Goal: Navigation & Orientation: Find specific page/section

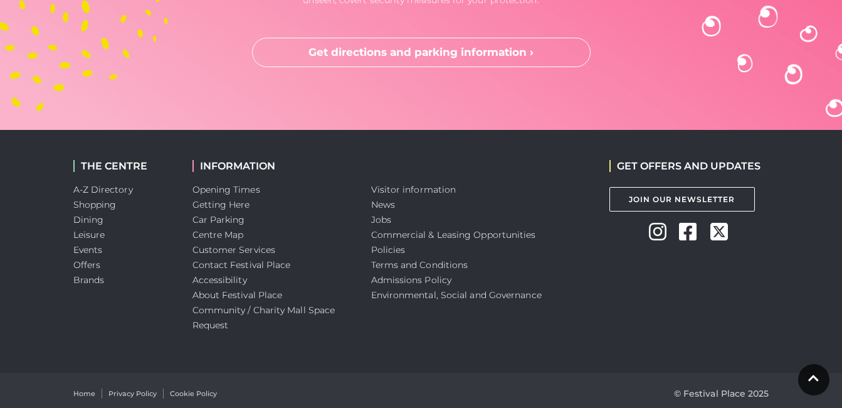
scroll to position [3719, 0]
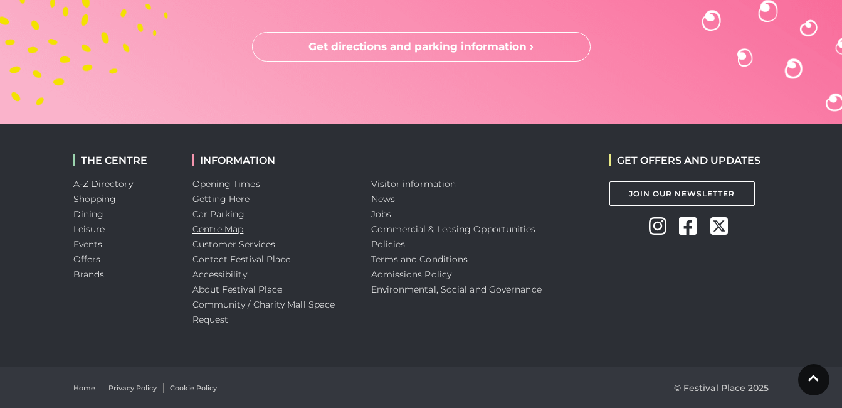
click at [234, 231] on link "Centre Map" at bounding box center [218, 228] width 51 height 11
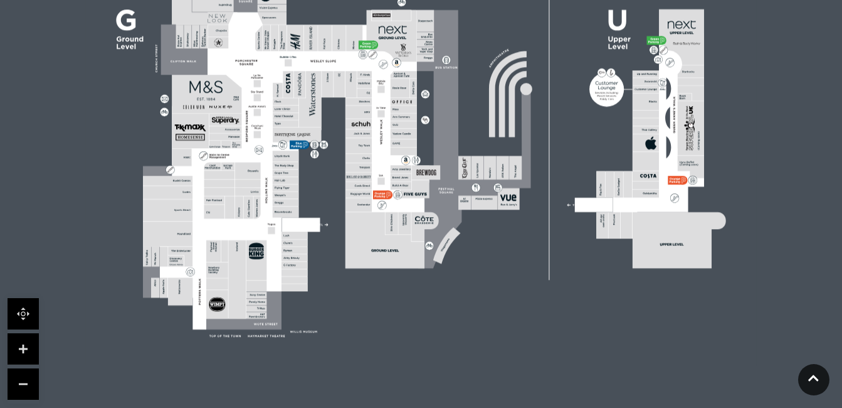
scroll to position [483, 0]
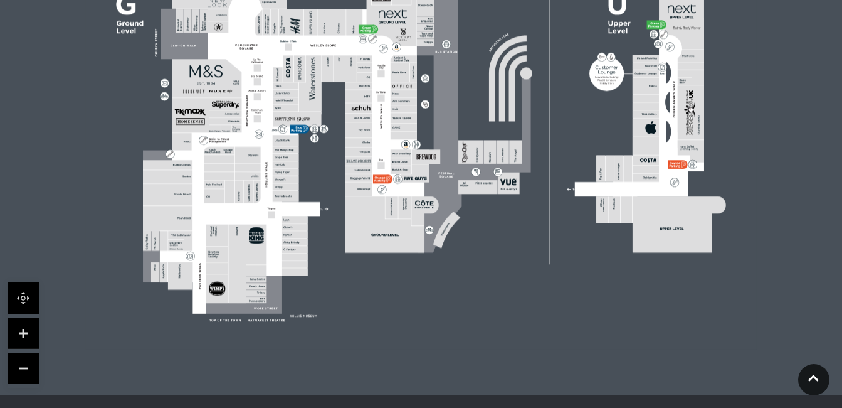
click at [23, 331] on link at bounding box center [23, 332] width 31 height 31
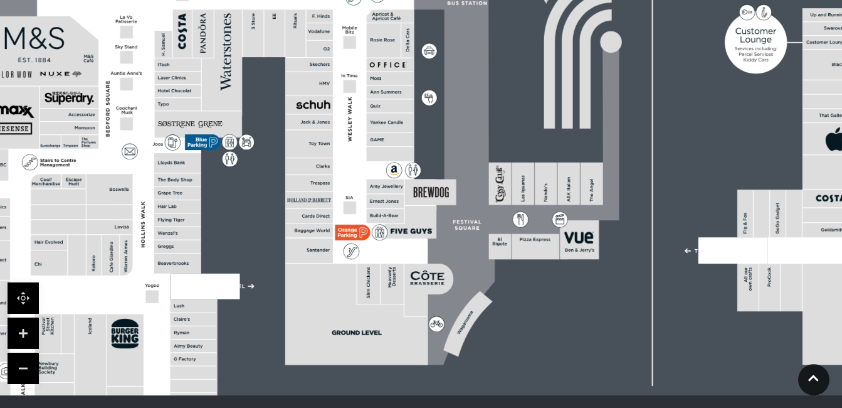
click at [23, 331] on link at bounding box center [23, 332] width 31 height 31
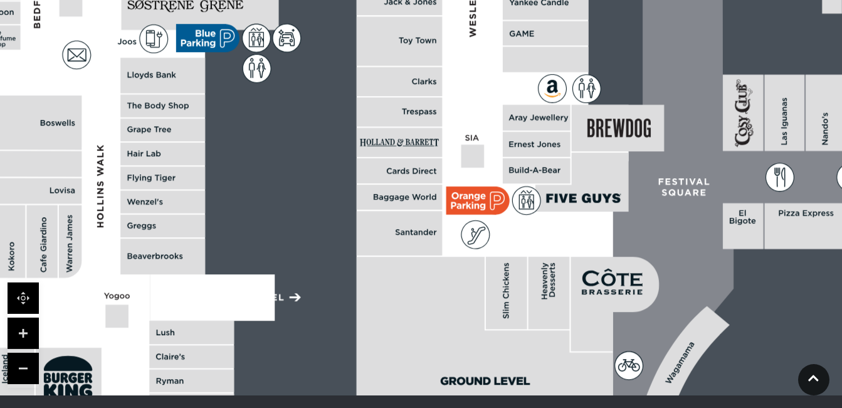
drag, startPoint x: 99, startPoint y: 292, endPoint x: 334, endPoint y: 126, distance: 287.7
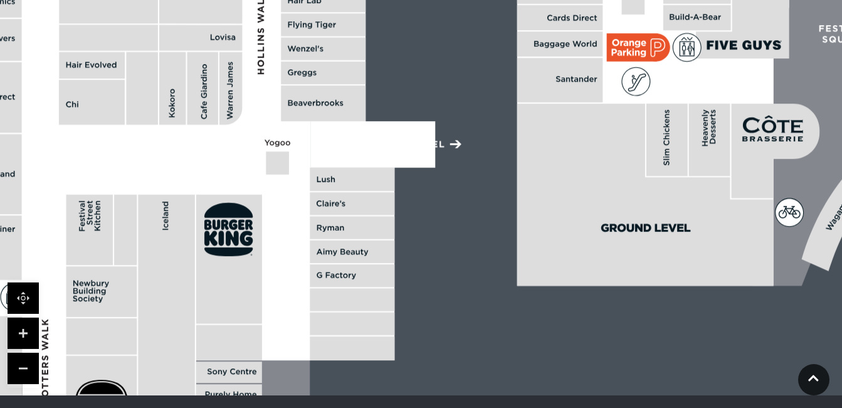
drag, startPoint x: 282, startPoint y: 196, endPoint x: 384, endPoint y: 81, distance: 153.3
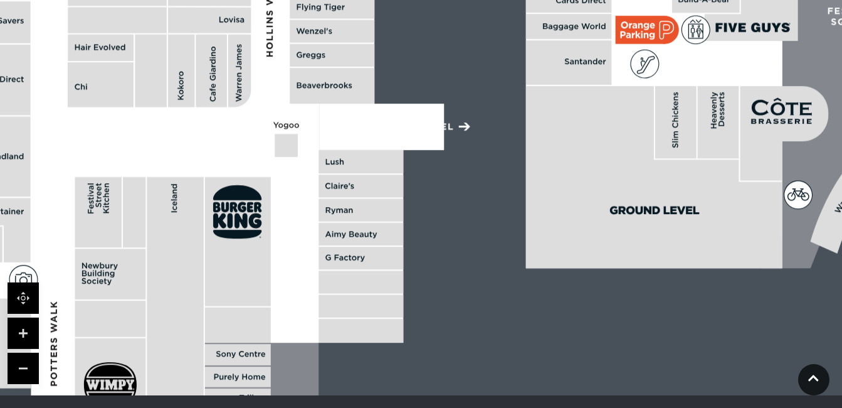
drag, startPoint x: 321, startPoint y: 199, endPoint x: 368, endPoint y: 90, distance: 119.1
click at [368, 174] on rect at bounding box center [361, 185] width 85 height 23
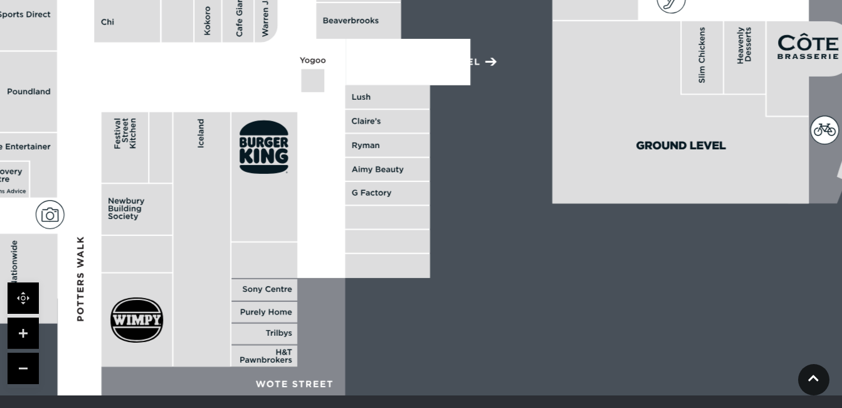
drag, startPoint x: 337, startPoint y: 224, endPoint x: 321, endPoint y: 253, distance: 33.1
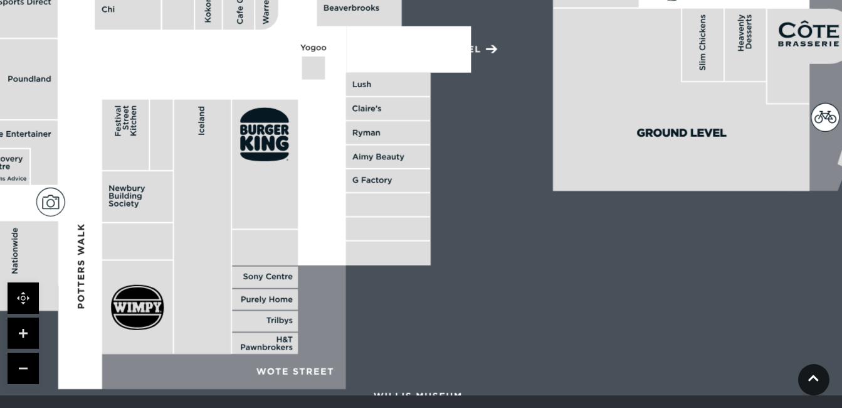
drag, startPoint x: 326, startPoint y: 228, endPoint x: 331, endPoint y: 173, distance: 55.5
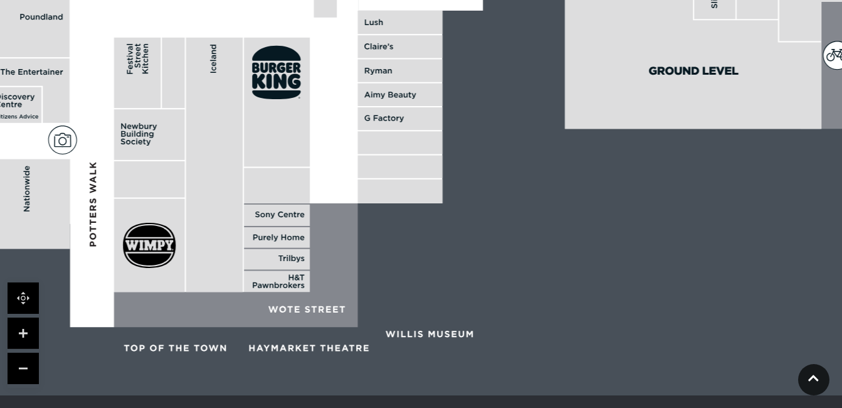
drag, startPoint x: 334, startPoint y: 257, endPoint x: 336, endPoint y: 300, distance: 43.3
click at [336, 300] on polygon at bounding box center [236, 265] width 244 height 124
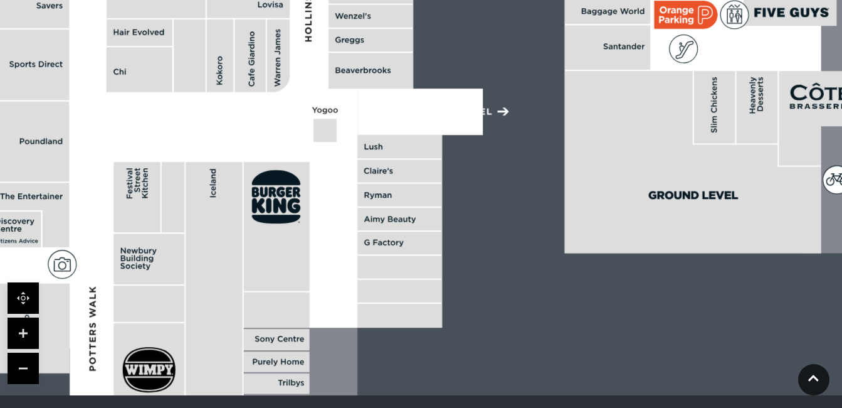
drag, startPoint x: 335, startPoint y: 179, endPoint x: 341, endPoint y: 230, distance: 50.5
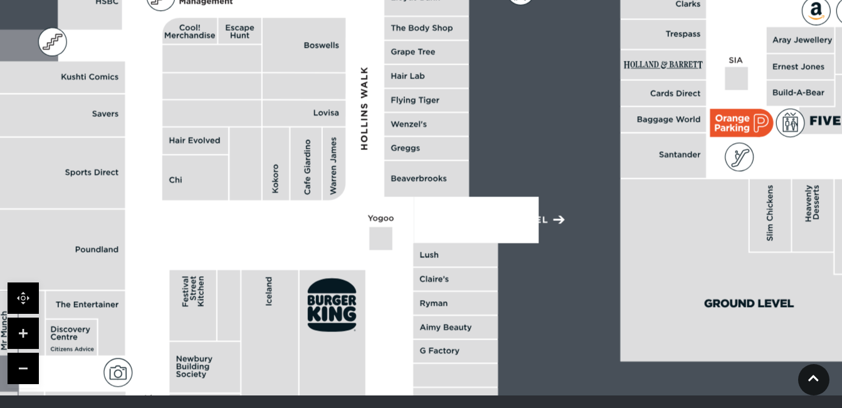
drag, startPoint x: 306, startPoint y: 105, endPoint x: 365, endPoint y: 247, distance: 153.5
click at [365, 247] on polygon at bounding box center [428, 21] width 929 height 1076
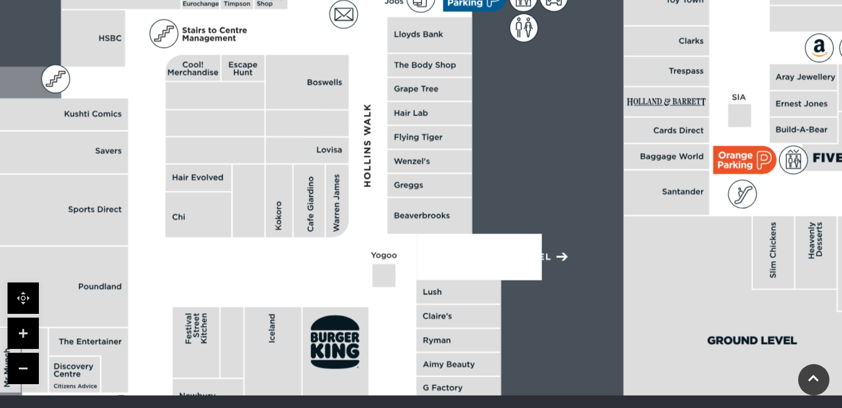
drag, startPoint x: 362, startPoint y: 110, endPoint x: 366, endPoint y: 181, distance: 70.4
click at [366, 181] on polygon at bounding box center [431, 58] width 929 height 1076
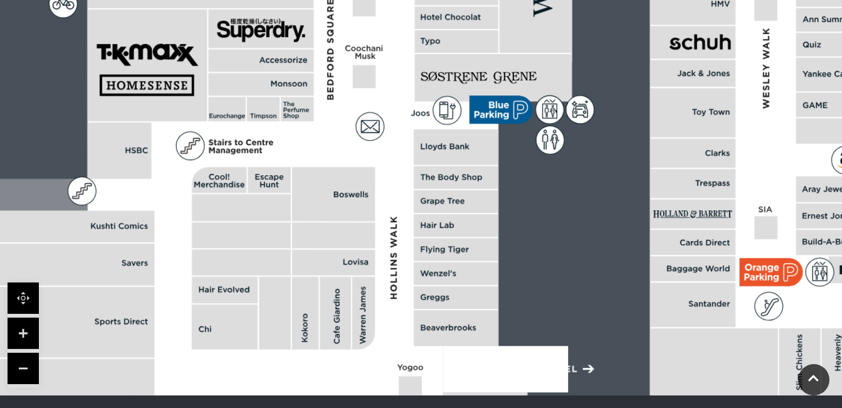
drag, startPoint x: 364, startPoint y: 109, endPoint x: 388, endPoint y: 175, distance: 70.8
click at [388, 175] on polygon at bounding box center [458, 170] width 929 height 1076
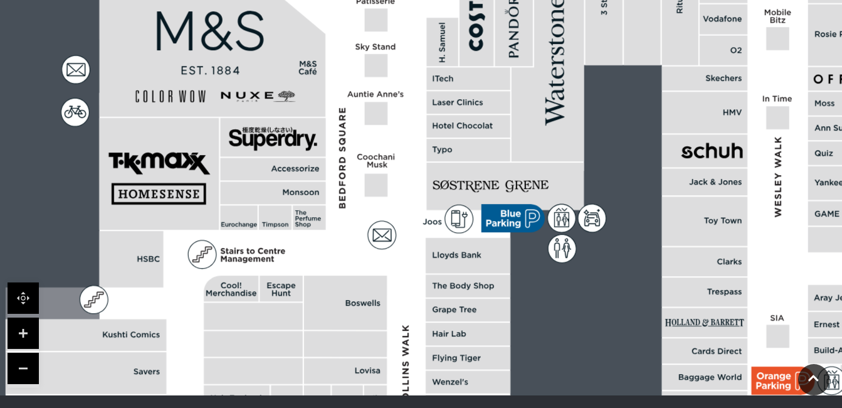
drag, startPoint x: 387, startPoint y: 88, endPoint x: 396, endPoint y: 198, distance: 110.7
click at [396, 198] on polygon at bounding box center [470, 279] width 929 height 1076
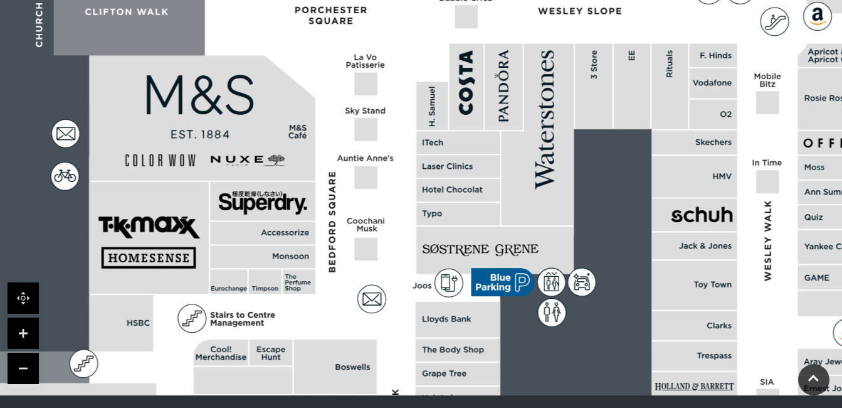
drag, startPoint x: 378, startPoint y: 159, endPoint x: 369, endPoint y: 273, distance: 115.1
click at [369, 273] on polygon at bounding box center [460, 343] width 929 height 1076
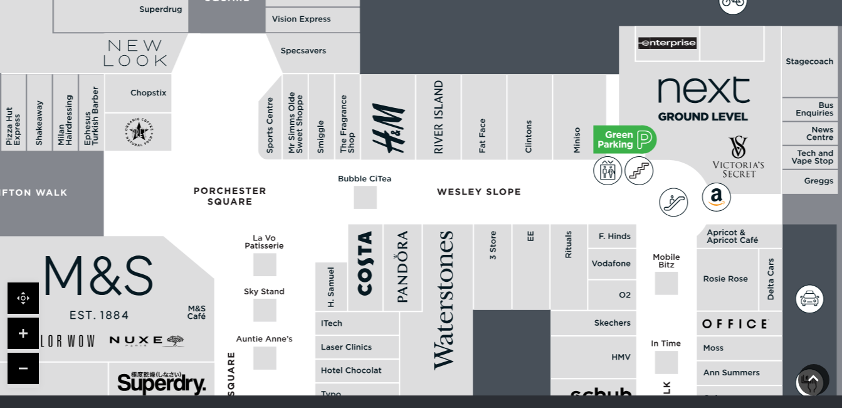
drag, startPoint x: 339, startPoint y: 211, endPoint x: 280, endPoint y: 214, distance: 58.4
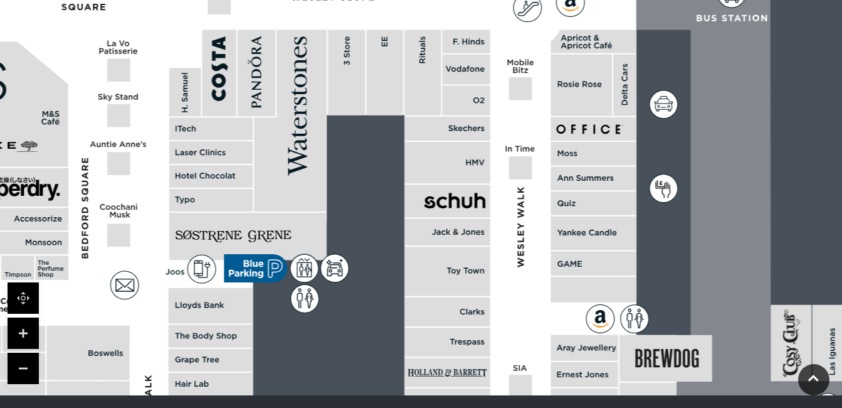
drag, startPoint x: 595, startPoint y: 196, endPoint x: 449, endPoint y: -46, distance: 282.5
click at [449, 0] on html "Skip to Navigation Skip to Content Toggle navigation .st5{fill:none;stroke:#FFF…" at bounding box center [421, 93] width 842 height 1152
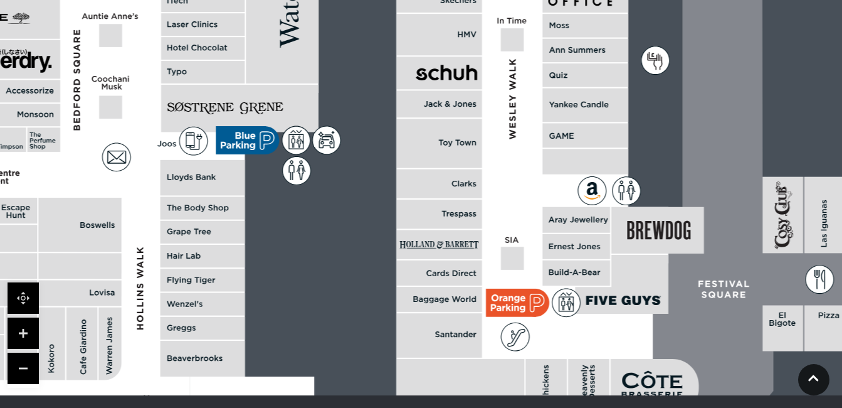
drag, startPoint x: 536, startPoint y: 287, endPoint x: 514, endPoint y: 61, distance: 226.3
click at [514, 61] on polygon at bounding box center [204, 201] width 929 height 1076
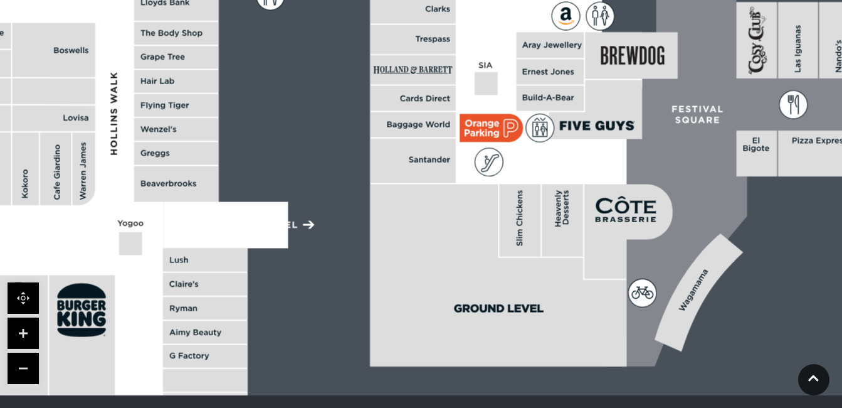
drag, startPoint x: 501, startPoint y: 189, endPoint x: 488, endPoint y: 111, distance: 79.5
click at [488, 114] on rect at bounding box center [485, 128] width 50 height 28
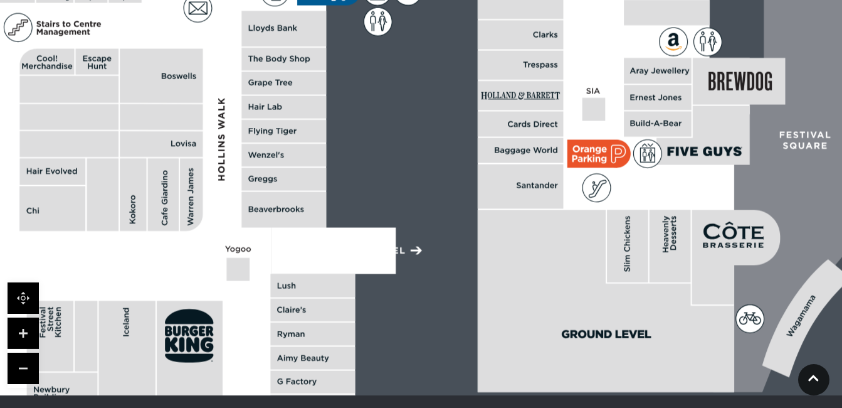
drag, startPoint x: 477, startPoint y: 131, endPoint x: 652, endPoint y: 180, distance: 181.7
click at [607, 180] on icon at bounding box center [598, 188] width 18 height 18
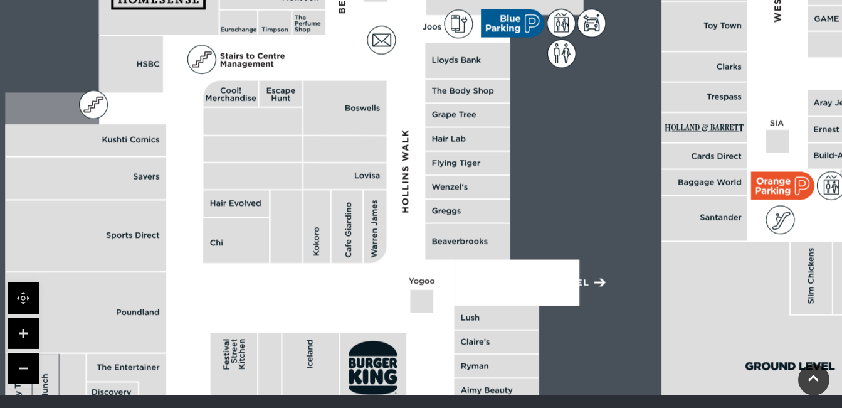
drag, startPoint x: 287, startPoint y: 235, endPoint x: 393, endPoint y: 284, distance: 117.6
click at [393, 284] on polygon at bounding box center [469, 84] width 929 height 1076
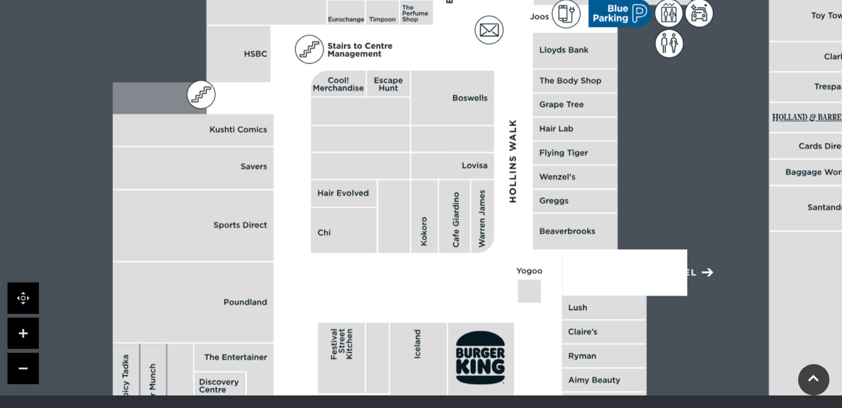
drag, startPoint x: 345, startPoint y: 181, endPoint x: 449, endPoint y: 67, distance: 154.1
click at [449, 126] on rect at bounding box center [452, 139] width 83 height 26
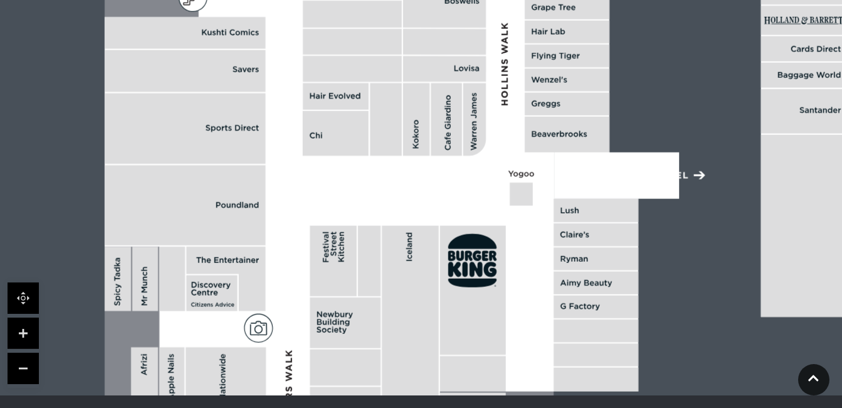
drag, startPoint x: 400, startPoint y: 236, endPoint x: 413, endPoint y: 85, distance: 151.7
click at [413, 226] on rect at bounding box center [410, 353] width 56 height 254
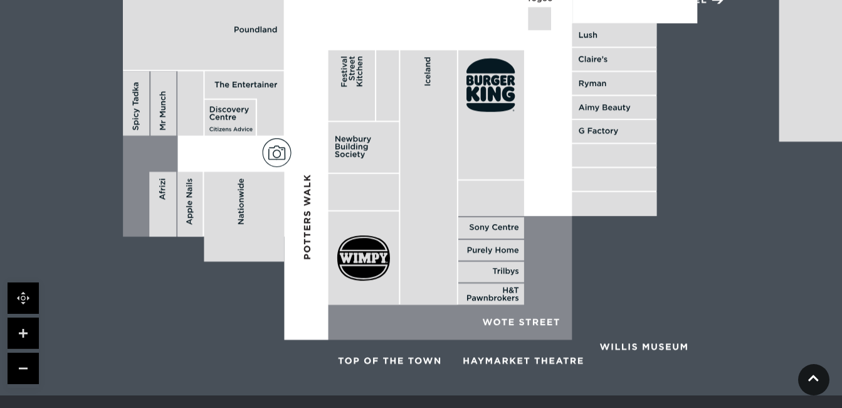
drag, startPoint x: 457, startPoint y: 119, endPoint x: 429, endPoint y: 223, distance: 107.7
click at [429, 223] on rect at bounding box center [428, 177] width 56 height 254
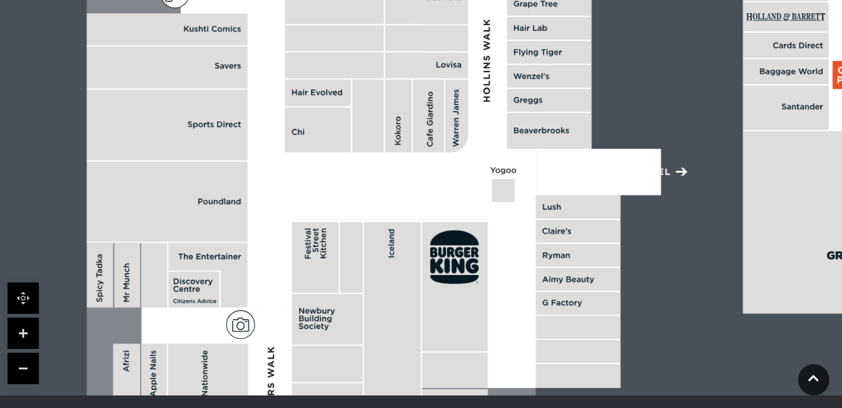
drag, startPoint x: 435, startPoint y: 116, endPoint x: 422, endPoint y: 253, distance: 137.3
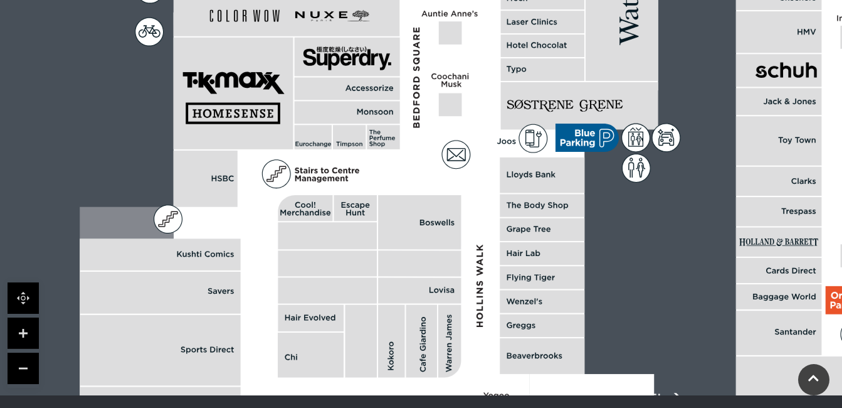
drag, startPoint x: 455, startPoint y: 164, endPoint x: 475, endPoint y: 280, distance: 117.9
click at [475, 280] on polygon at bounding box center [544, 199] width 929 height 1076
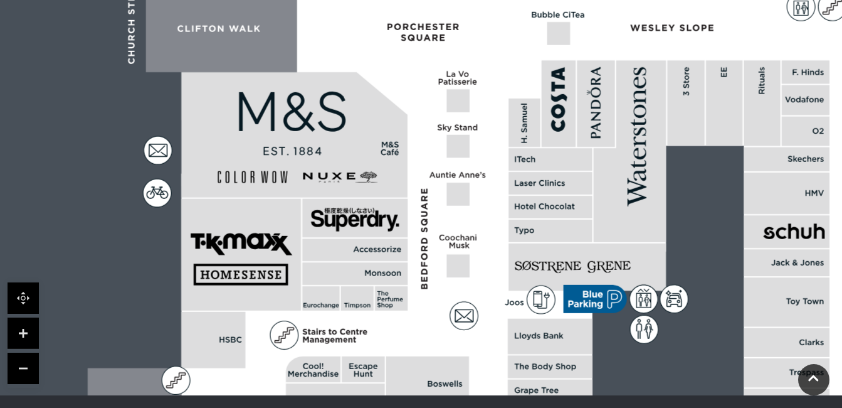
drag, startPoint x: 473, startPoint y: 183, endPoint x: 486, endPoint y: 312, distance: 129.8
click at [486, 312] on polygon at bounding box center [552, 360] width 929 height 1076
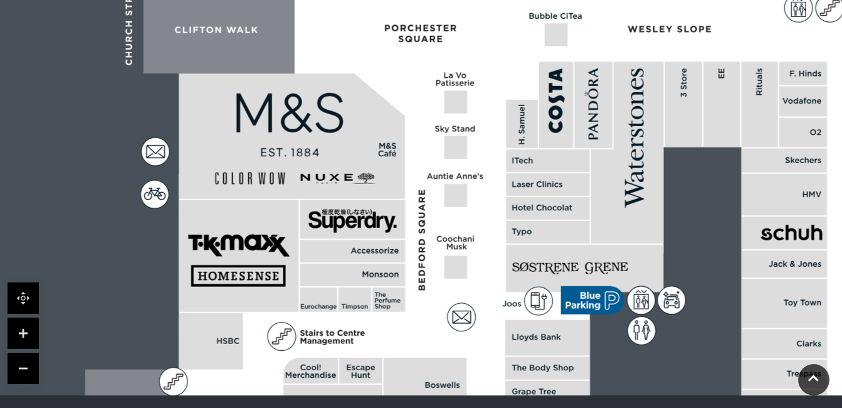
drag, startPoint x: 489, startPoint y: 179, endPoint x: 480, endPoint y: 79, distance: 100.1
click at [480, 79] on polygon at bounding box center [549, 361] width 929 height 1076
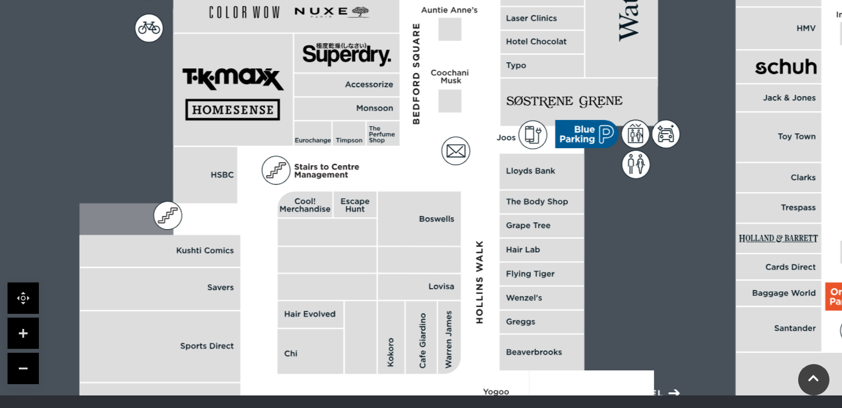
click at [491, 245] on polygon at bounding box center [544, 195] width 929 height 1076
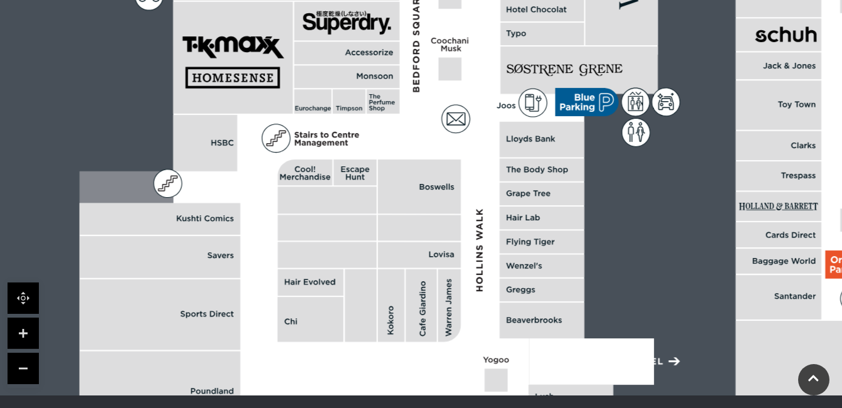
drag, startPoint x: 490, startPoint y: 226, endPoint x: 490, endPoint y: 194, distance: 32.6
click at [490, 194] on polygon at bounding box center [544, 163] width 929 height 1076
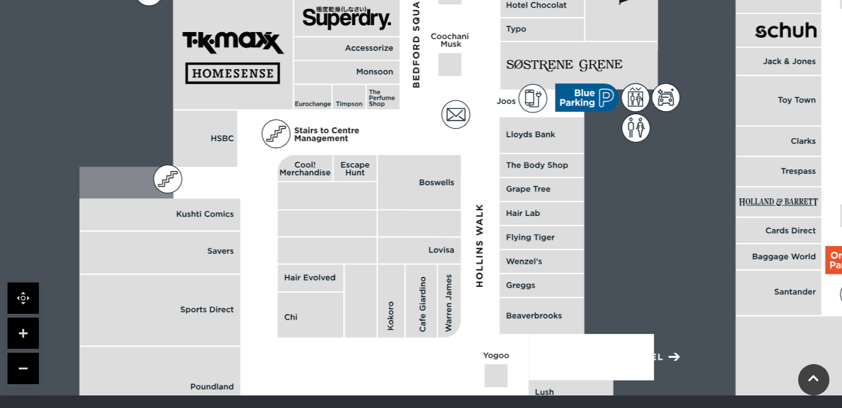
click at [592, 97] on icon at bounding box center [587, 97] width 63 height 28
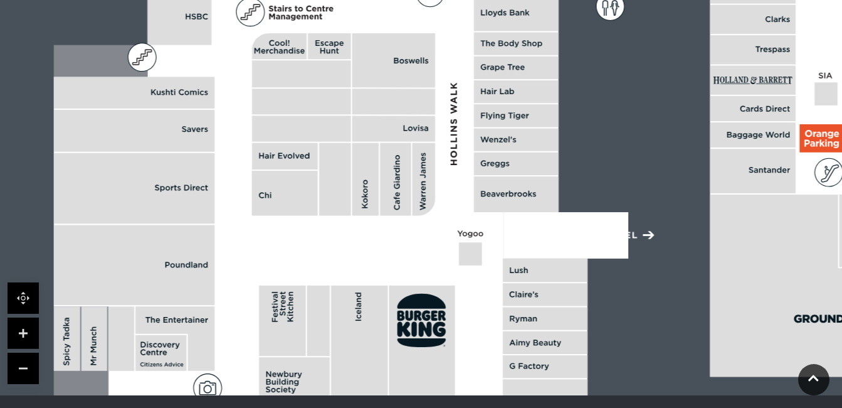
drag, startPoint x: 612, startPoint y: 208, endPoint x: 586, endPoint y: 65, distance: 145.3
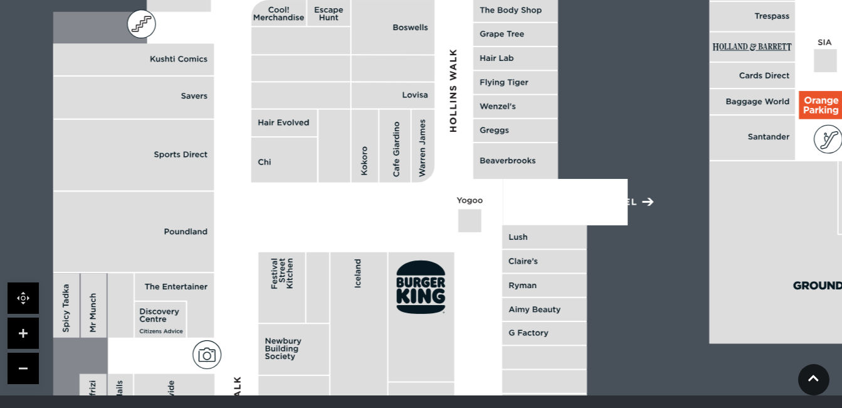
drag, startPoint x: 605, startPoint y: 72, endPoint x: 582, endPoint y: 213, distance: 143.0
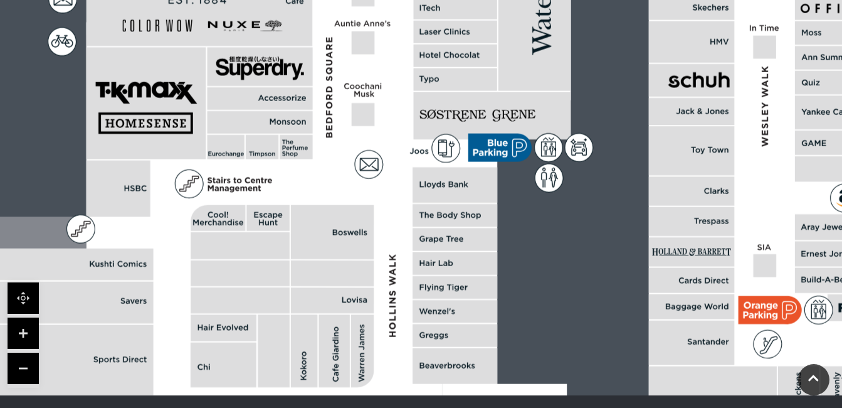
drag, startPoint x: 595, startPoint y: 191, endPoint x: 582, endPoint y: 259, distance: 69.0
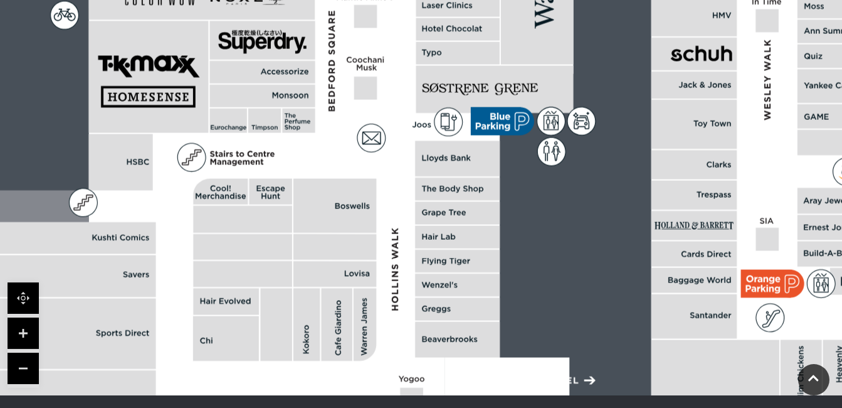
drag, startPoint x: 515, startPoint y: 321, endPoint x: 517, endPoint y: 299, distance: 22.1
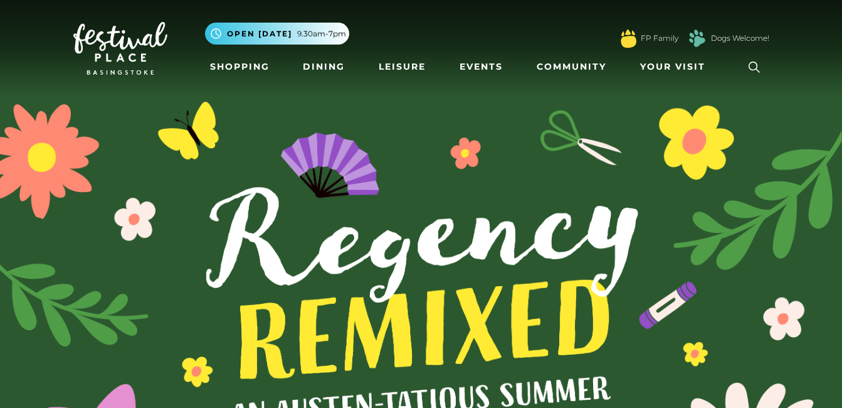
scroll to position [3719, 0]
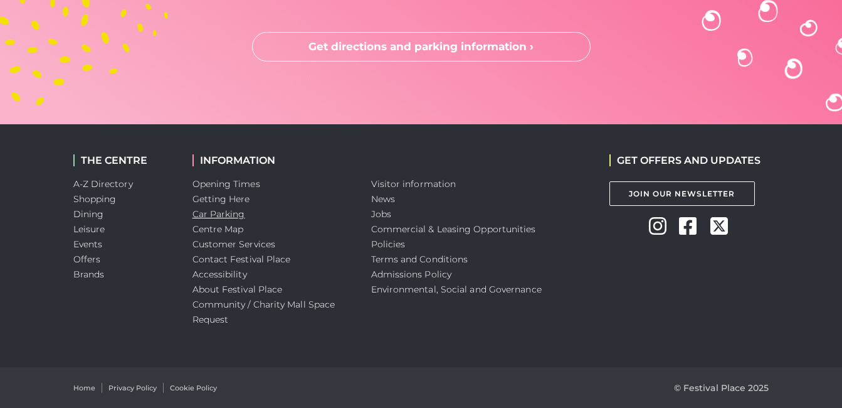
click at [218, 214] on link "Car Parking" at bounding box center [219, 213] width 53 height 11
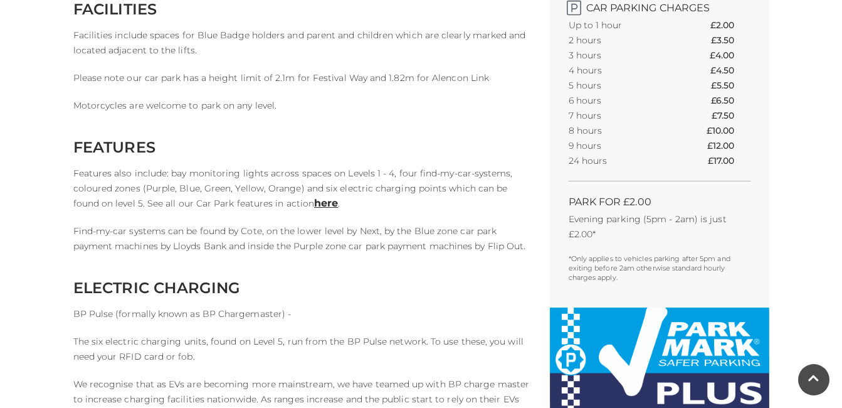
scroll to position [543, 0]
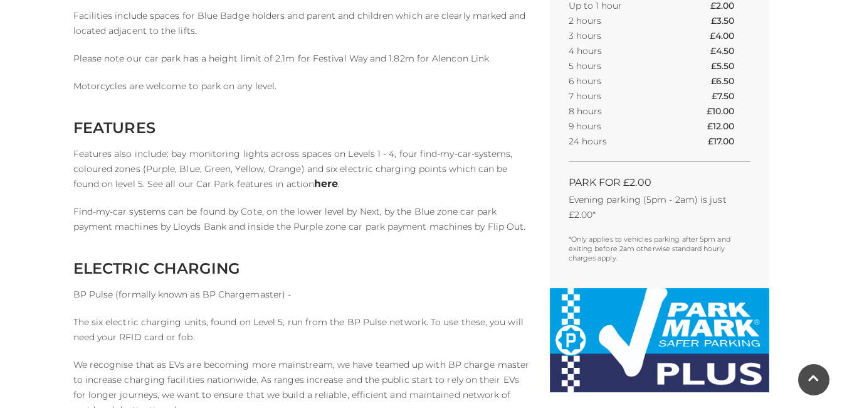
click at [314, 183] on link "here" at bounding box center [326, 184] width 24 height 12
